Goal: Task Accomplishment & Management: Manage account settings

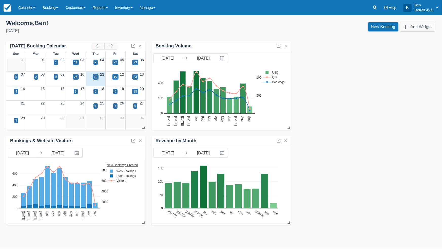
click at [117, 76] on div "10" at bounding box center [115, 76] width 3 height 5
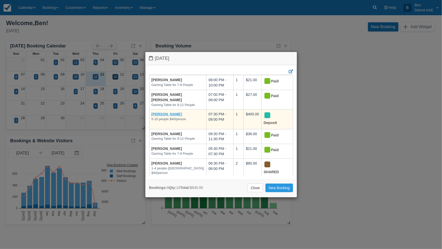
scroll to position [9, 0]
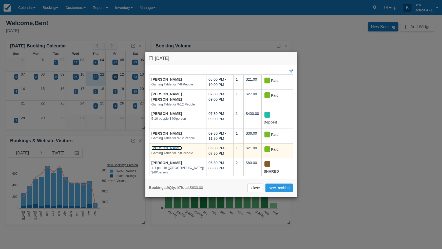
click at [173, 146] on link "[PERSON_NAME]" at bounding box center [166, 148] width 31 height 4
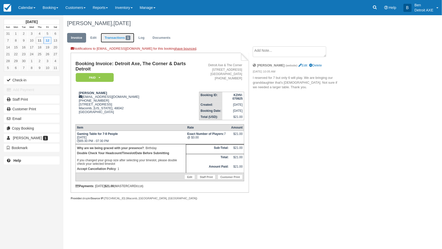
click at [117, 38] on link "Transactions 1" at bounding box center [117, 38] width 33 height 10
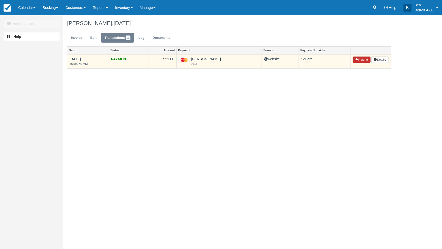
click at [364, 59] on button "Refund" at bounding box center [362, 59] width 18 height 7
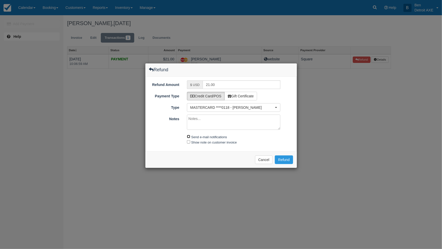
click at [188, 136] on input "Send e-mail notifications" at bounding box center [188, 136] width 3 height 3
checkbox input "true"
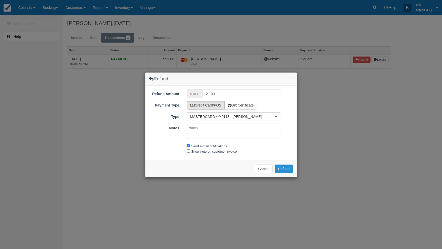
click at [285, 169] on button "Refund" at bounding box center [284, 168] width 18 height 9
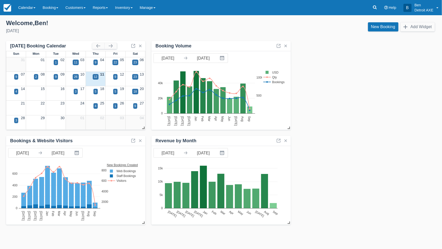
drag, startPoint x: 8, startPoint y: 81, endPoint x: -220, endPoint y: 100, distance: 228.4
click at [0, 100] on html "Menu Calendar Customer Inventory Month Week Day Booking Daily Manifest Daily Li…" at bounding box center [221, 124] width 442 height 249
